Goal: Task Accomplishment & Management: Use online tool/utility

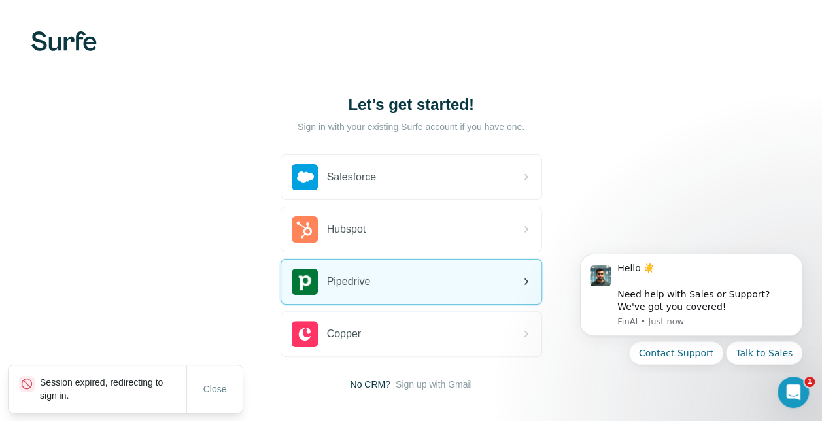
click at [388, 284] on div "Pipedrive" at bounding box center [411, 282] width 260 height 44
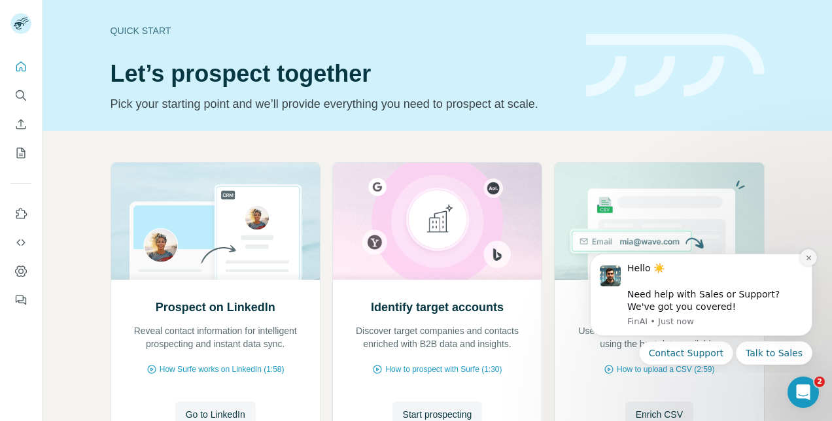
click at [808, 255] on icon "Dismiss notification" at bounding box center [808, 257] width 7 height 7
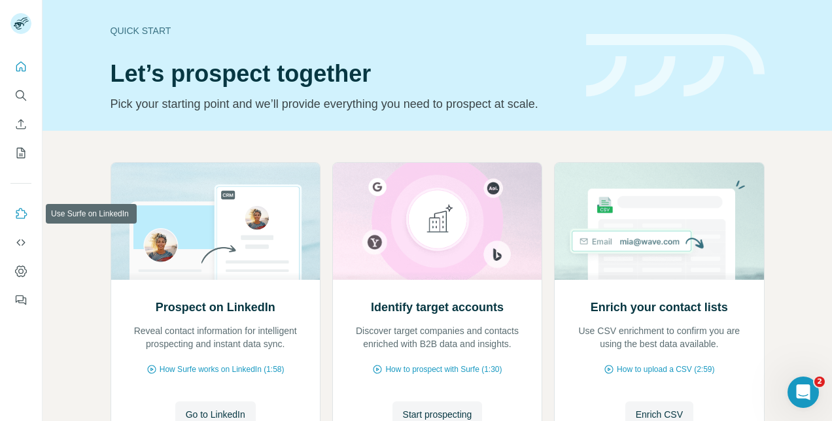
click at [20, 210] on icon "Use Surfe on LinkedIn" at bounding box center [20, 213] width 13 height 13
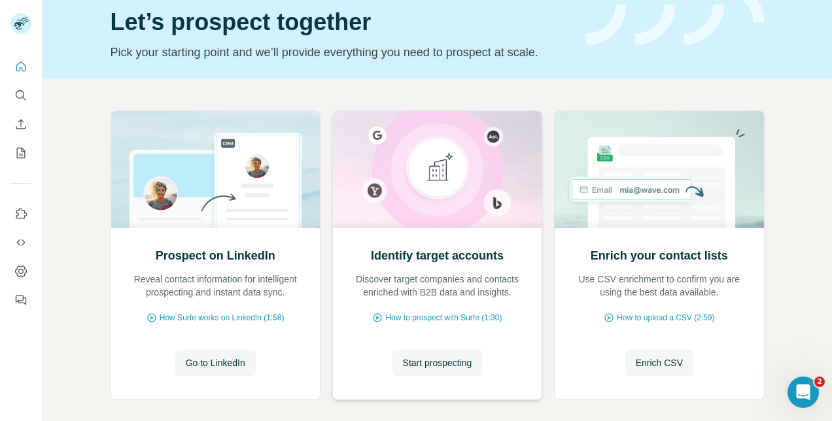
scroll to position [114, 0]
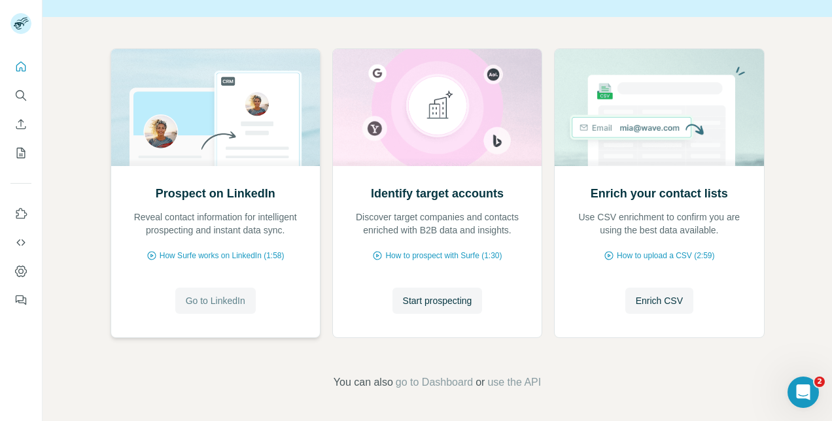
click at [220, 294] on span "Go to LinkedIn" at bounding box center [215, 300] width 59 height 13
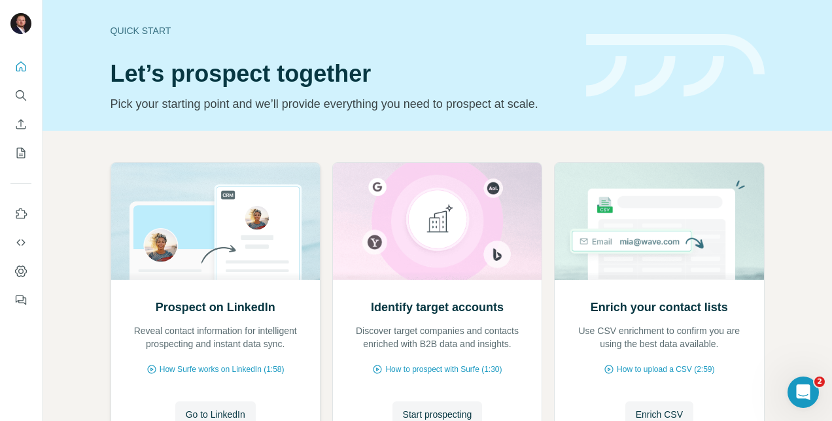
scroll to position [65, 0]
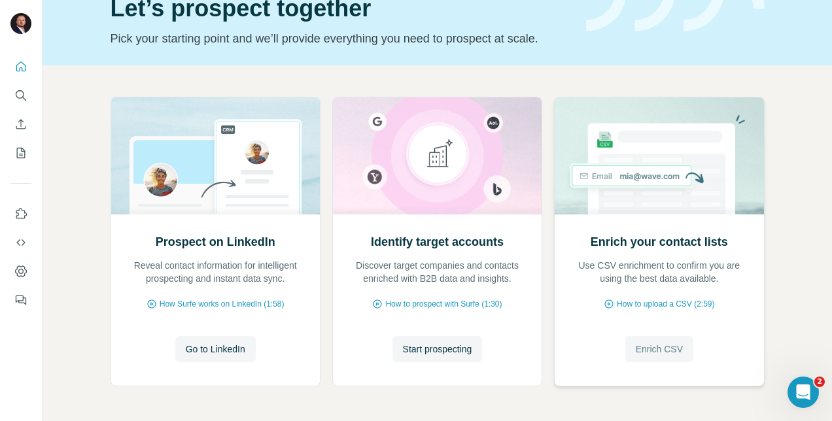
click at [660, 350] on span "Enrich CSV" at bounding box center [658, 349] width 47 height 13
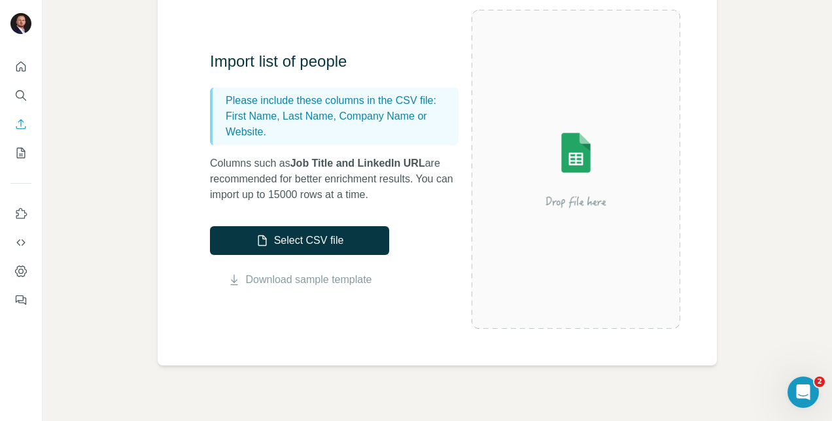
scroll to position [131, 0]
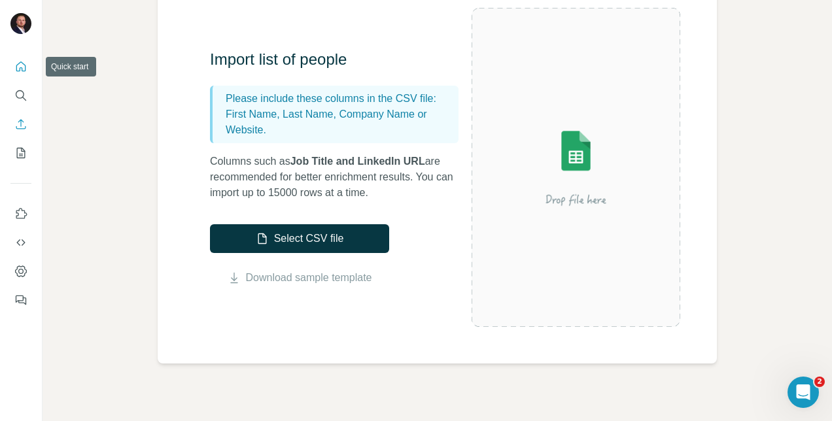
click at [12, 65] on button "Quick start" at bounding box center [20, 67] width 21 height 24
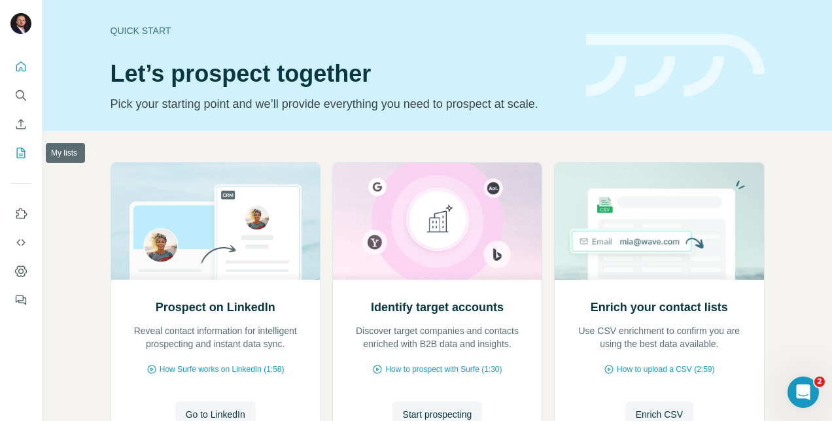
click at [16, 149] on icon "My lists" at bounding box center [20, 152] width 13 height 13
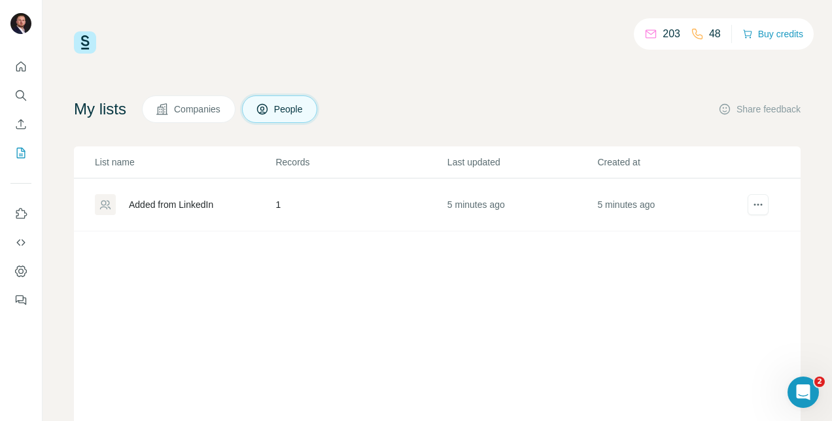
click at [188, 201] on div "Added from LinkedIn" at bounding box center [171, 204] width 84 height 13
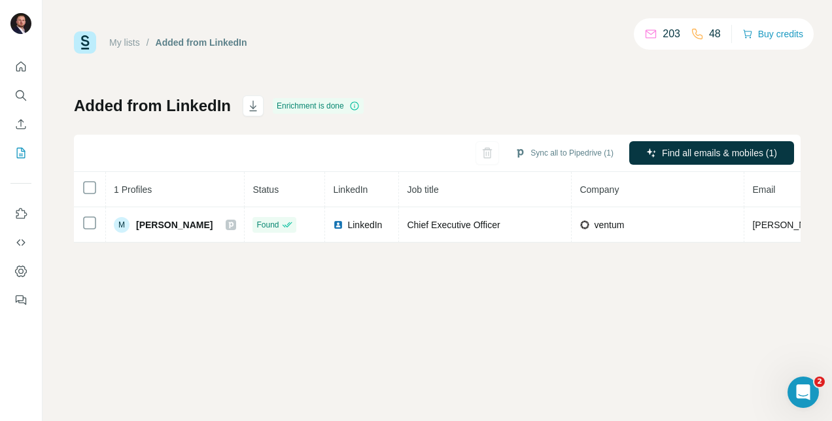
scroll to position [0, 422]
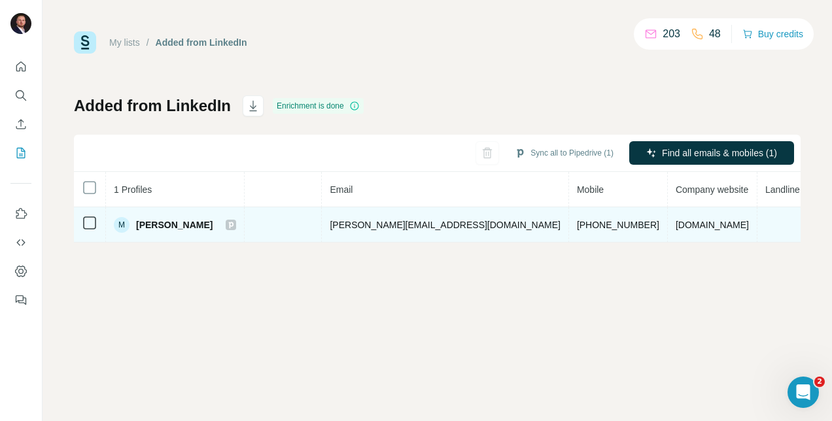
click at [675, 224] on span "ventumracing.com" at bounding box center [711, 225] width 73 height 10
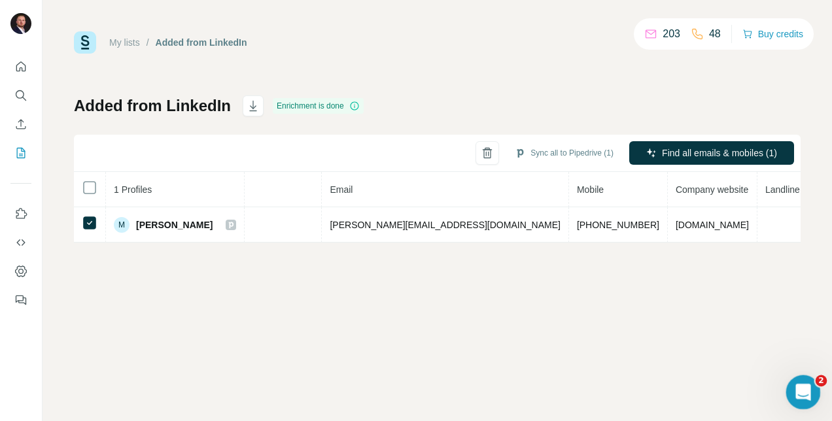
click at [801, 392] on icon "Open Intercom Messenger" at bounding box center [800, 390] width 9 height 10
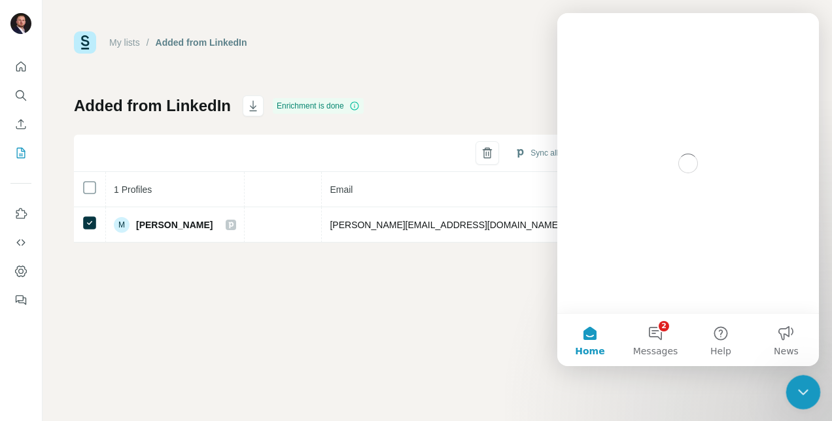
scroll to position [0, 0]
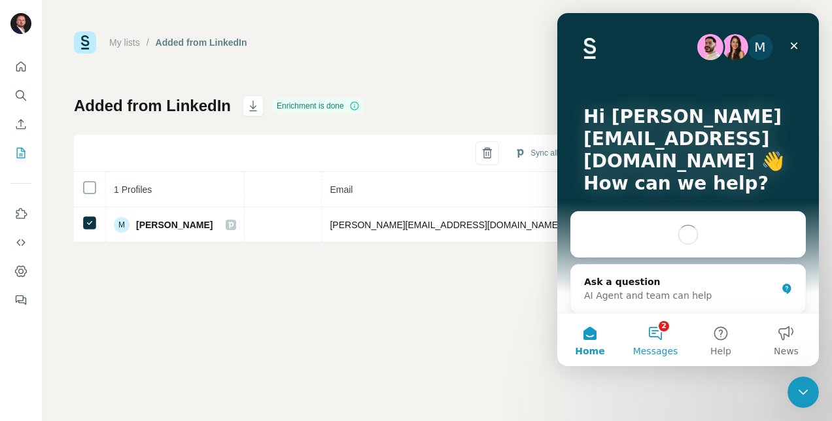
click at [658, 337] on button "2 Messages" at bounding box center [654, 340] width 65 height 52
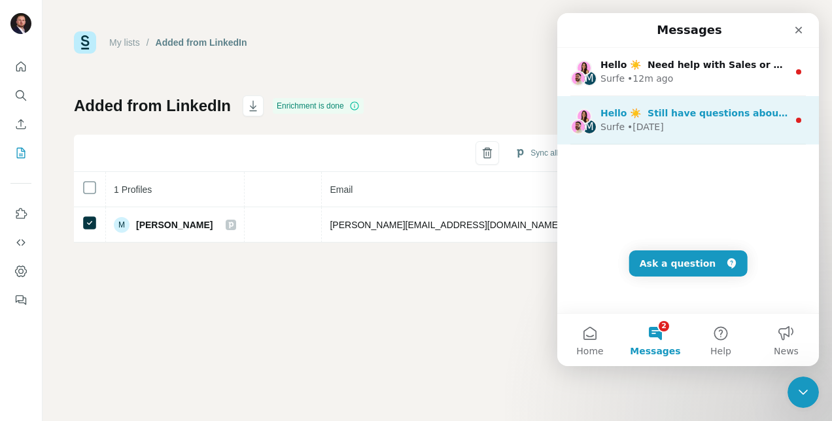
click at [704, 129] on div "Surfe • 1w ago" at bounding box center [694, 127] width 188 height 14
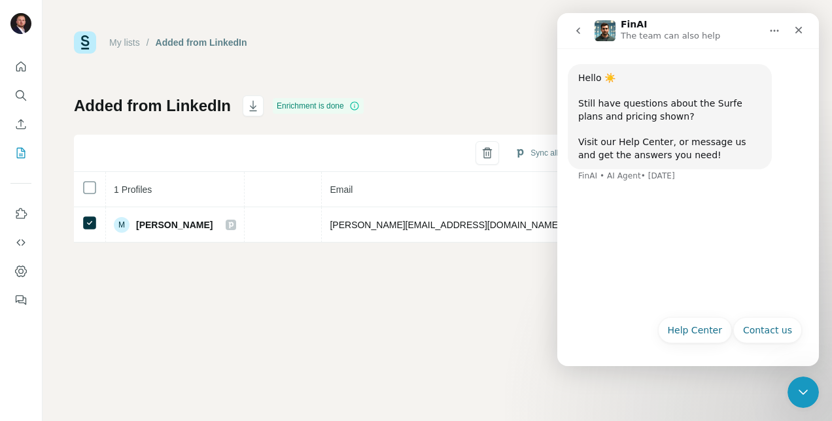
click at [575, 31] on icon "go back" at bounding box center [578, 30] width 10 height 10
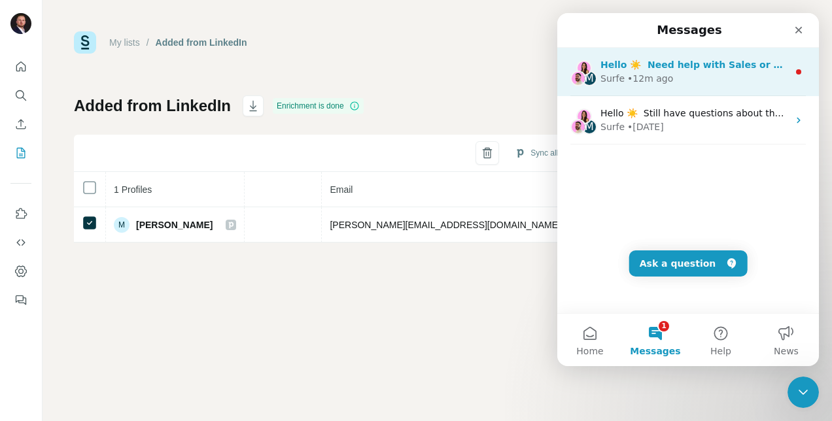
click at [698, 78] on div "Surfe • 12m ago" at bounding box center [694, 79] width 188 height 14
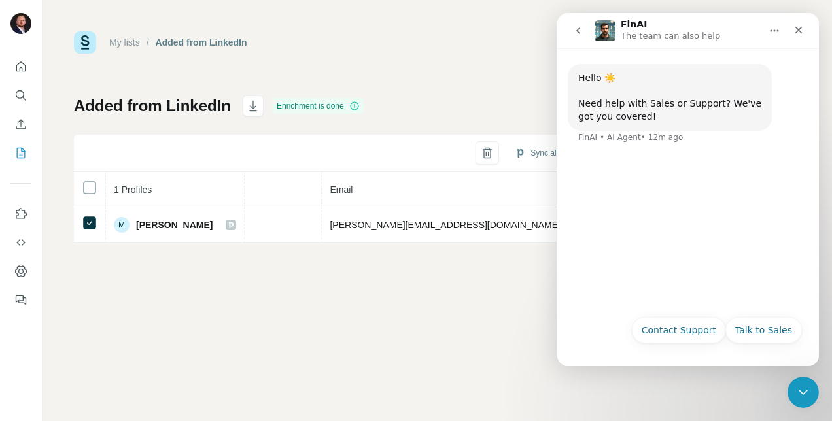
click at [570, 34] on button "go back" at bounding box center [577, 30] width 25 height 25
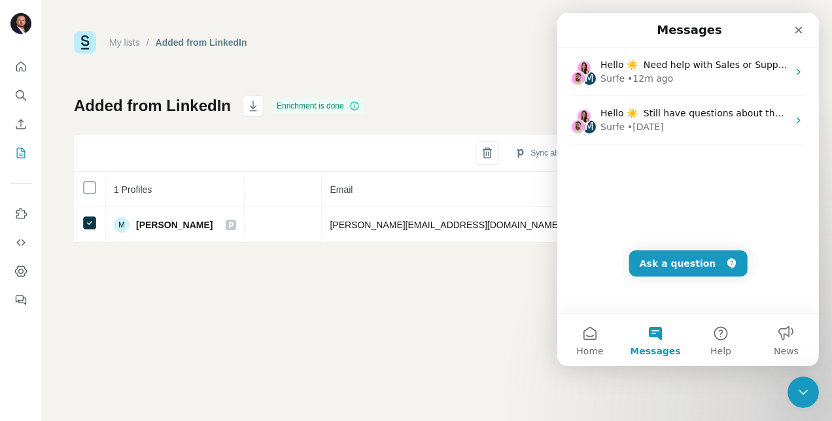
click at [410, 326] on div "My lists / Added from LinkedIn 203 48 Buy credits Added from LinkedIn Enrichmen…" at bounding box center [436, 210] width 789 height 421
click at [794, 24] on div "Close" at bounding box center [798, 30] width 24 height 24
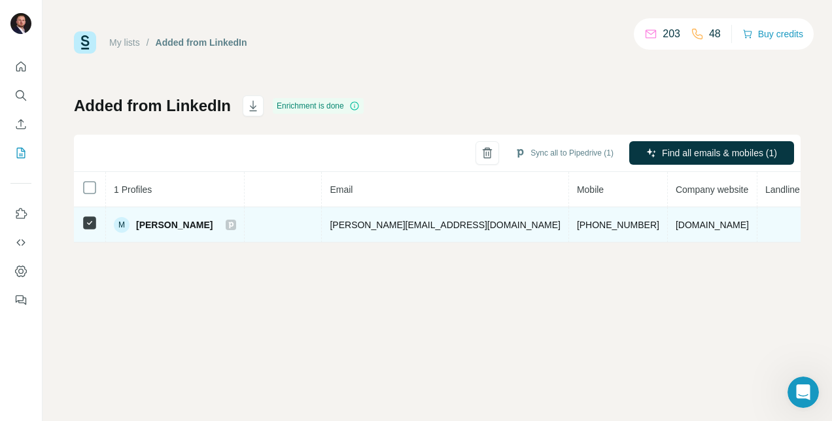
click at [266, 225] on div "ventum" at bounding box center [235, 224] width 156 height 13
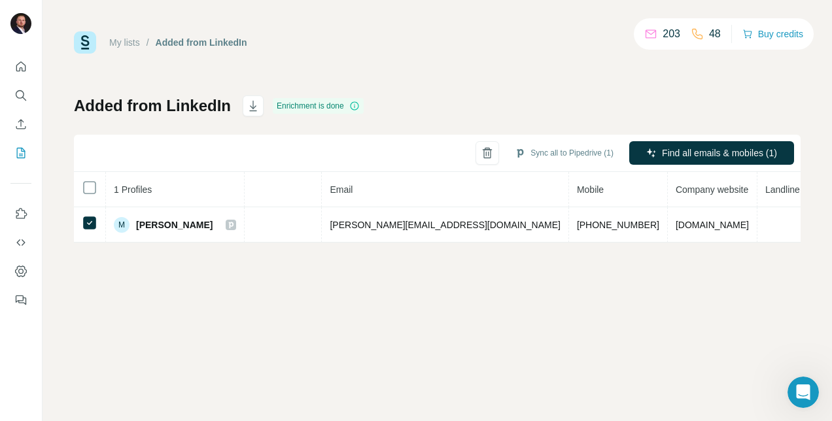
click at [530, 307] on div "My lists / Added from LinkedIn 203 48 Buy credits Added from LinkedIn Enrichmen…" at bounding box center [436, 210] width 789 height 421
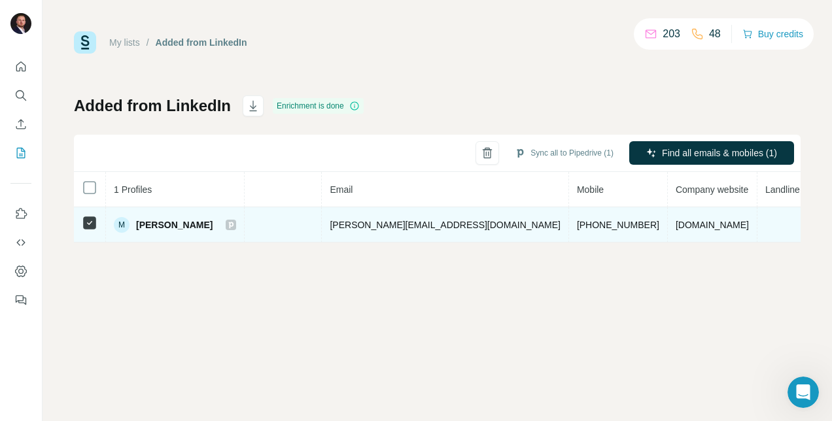
click at [675, 220] on span "ventumracing.com" at bounding box center [711, 225] width 73 height 10
drag, startPoint x: 665, startPoint y: 220, endPoint x: 631, endPoint y: 230, distance: 35.4
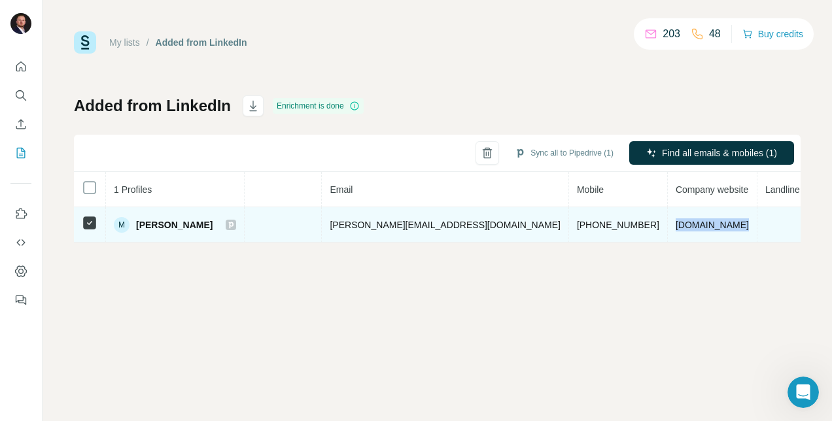
click at [667, 230] on td "ventumracing.com" at bounding box center [712, 224] width 90 height 35
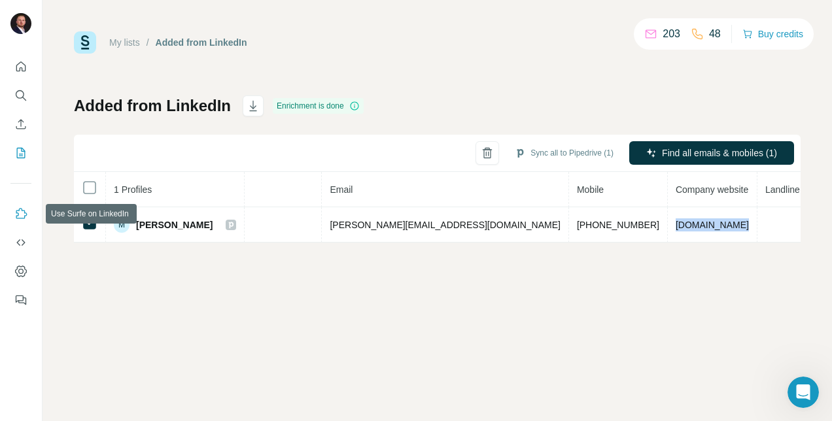
click at [18, 216] on icon "Use Surfe on LinkedIn" at bounding box center [20, 213] width 13 height 13
click at [24, 267] on icon "Dashboard" at bounding box center [20, 271] width 13 height 13
click at [19, 267] on icon "Dashboard" at bounding box center [20, 271] width 13 height 13
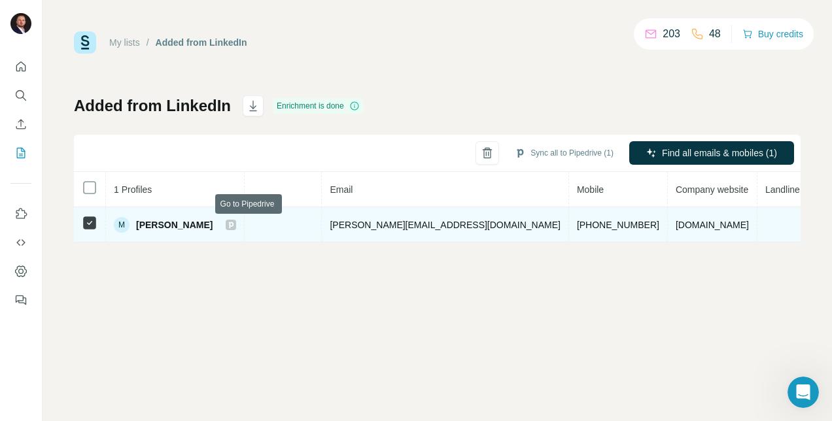
click at [233, 225] on icon at bounding box center [231, 225] width 5 height 7
click at [675, 220] on span "ventumracing.com" at bounding box center [711, 225] width 73 height 10
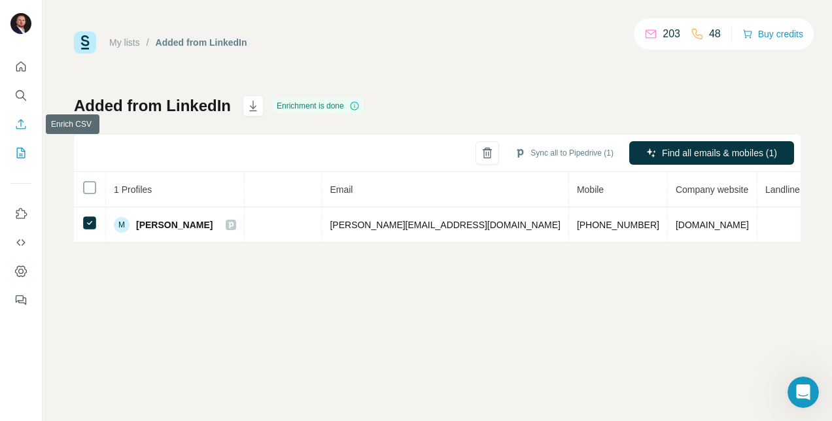
click at [22, 124] on icon "Enrich CSV" at bounding box center [20, 124] width 13 height 13
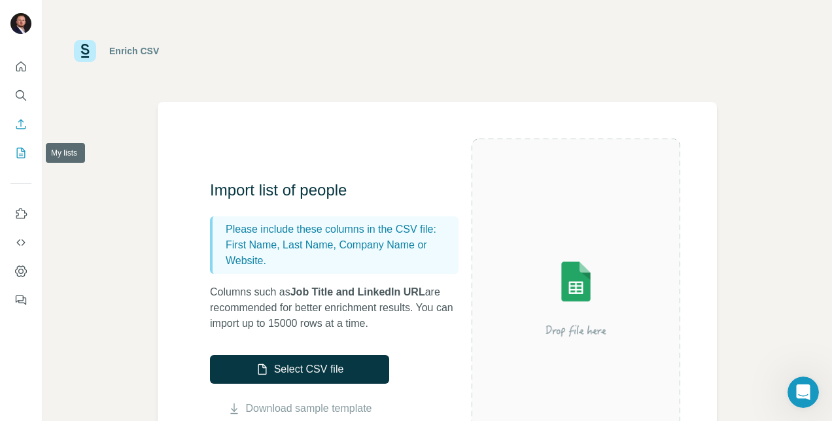
click at [14, 157] on icon "My lists" at bounding box center [20, 152] width 13 height 13
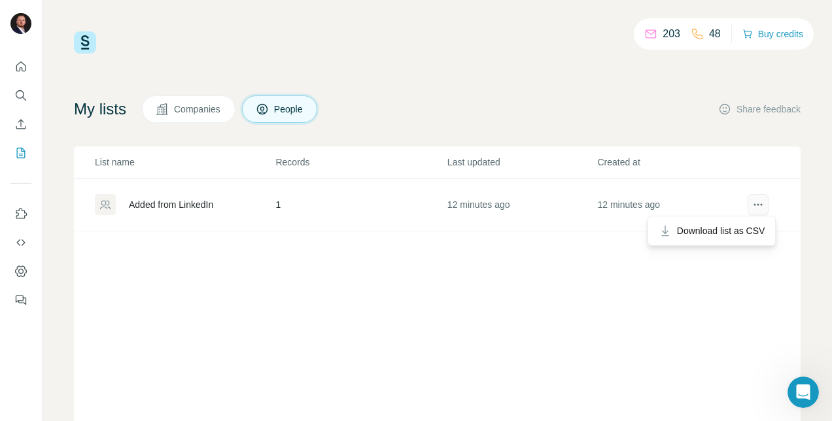
click at [751, 201] on icon "actions" at bounding box center [757, 204] width 13 height 13
click at [309, 204] on td "1" at bounding box center [360, 204] width 171 height 53
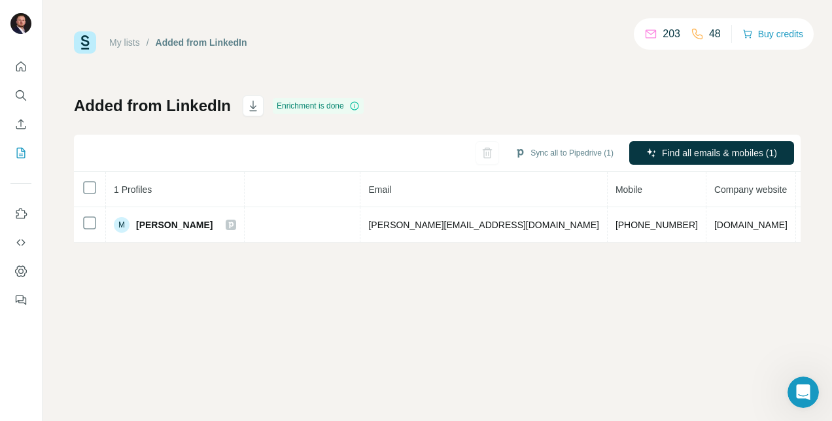
scroll to position [0, 422]
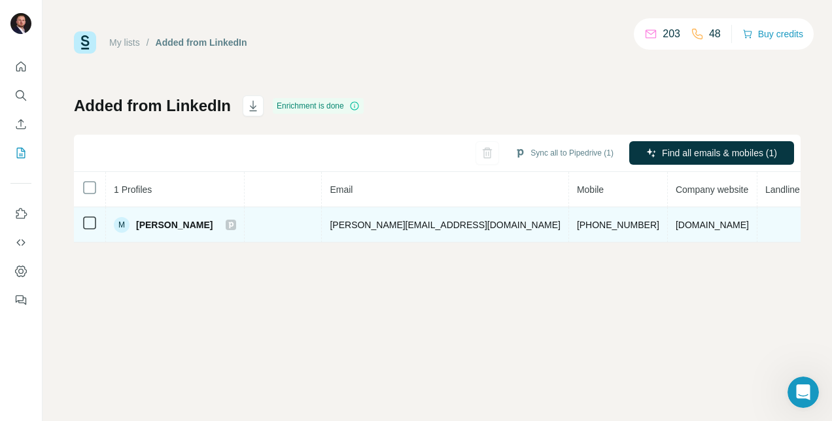
click at [675, 225] on span "ventumracing.com" at bounding box center [711, 225] width 73 height 10
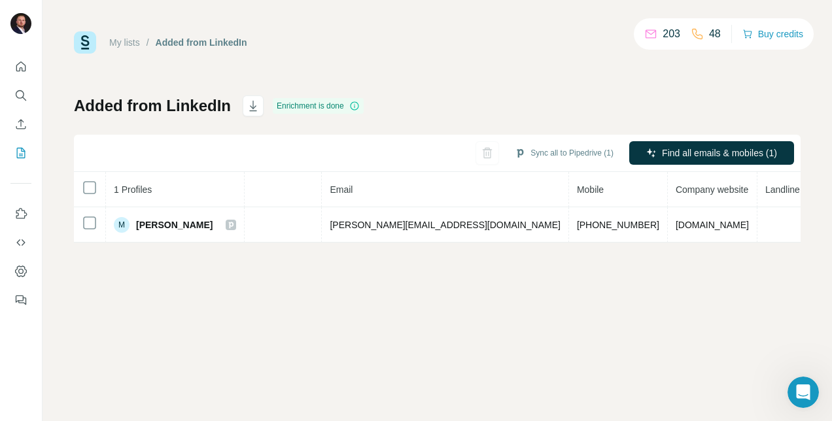
drag, startPoint x: 657, startPoint y: 225, endPoint x: 698, endPoint y: 267, distance: 59.2
click at [698, 267] on div "My lists / Added from LinkedIn 203 48 Buy credits Added from LinkedIn Enrichmen…" at bounding box center [436, 210] width 789 height 421
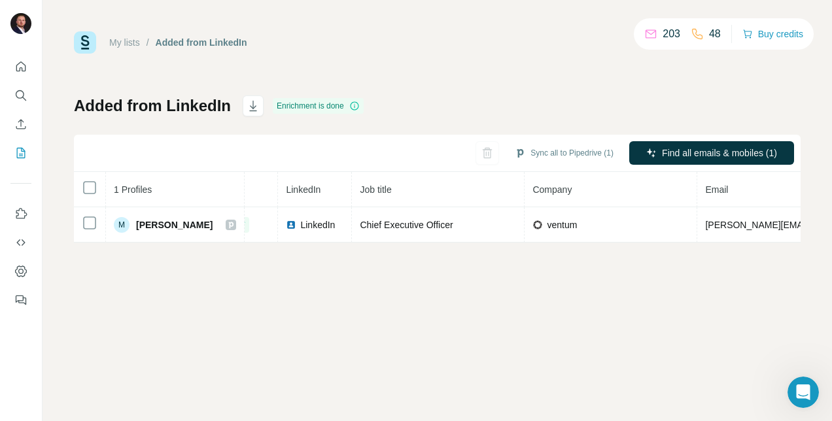
scroll to position [0, 0]
